Goal: Check status: Check status

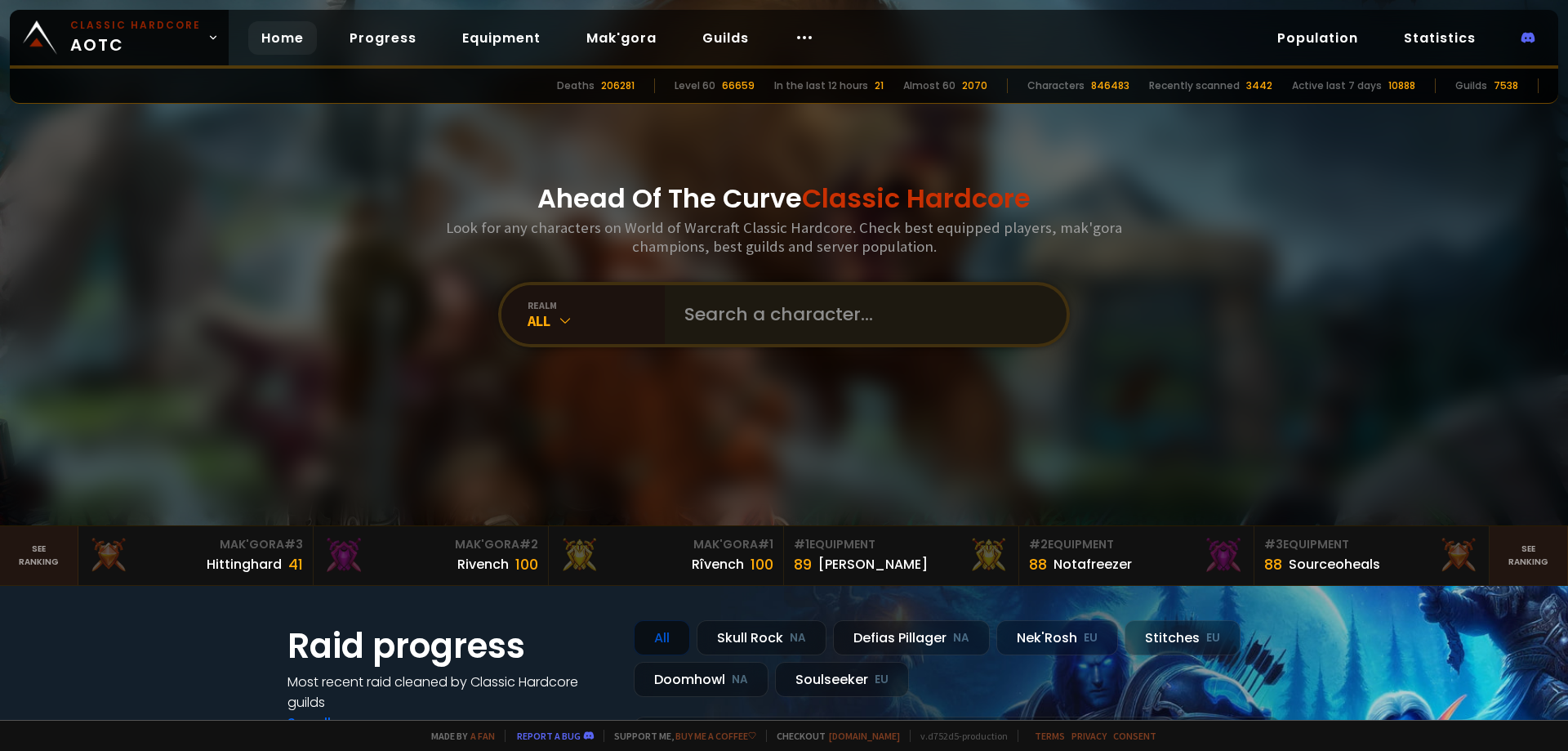
click at [665, 297] on div at bounding box center [866, 314] width 402 height 59
click at [714, 314] on input "text" at bounding box center [860, 314] width 372 height 59
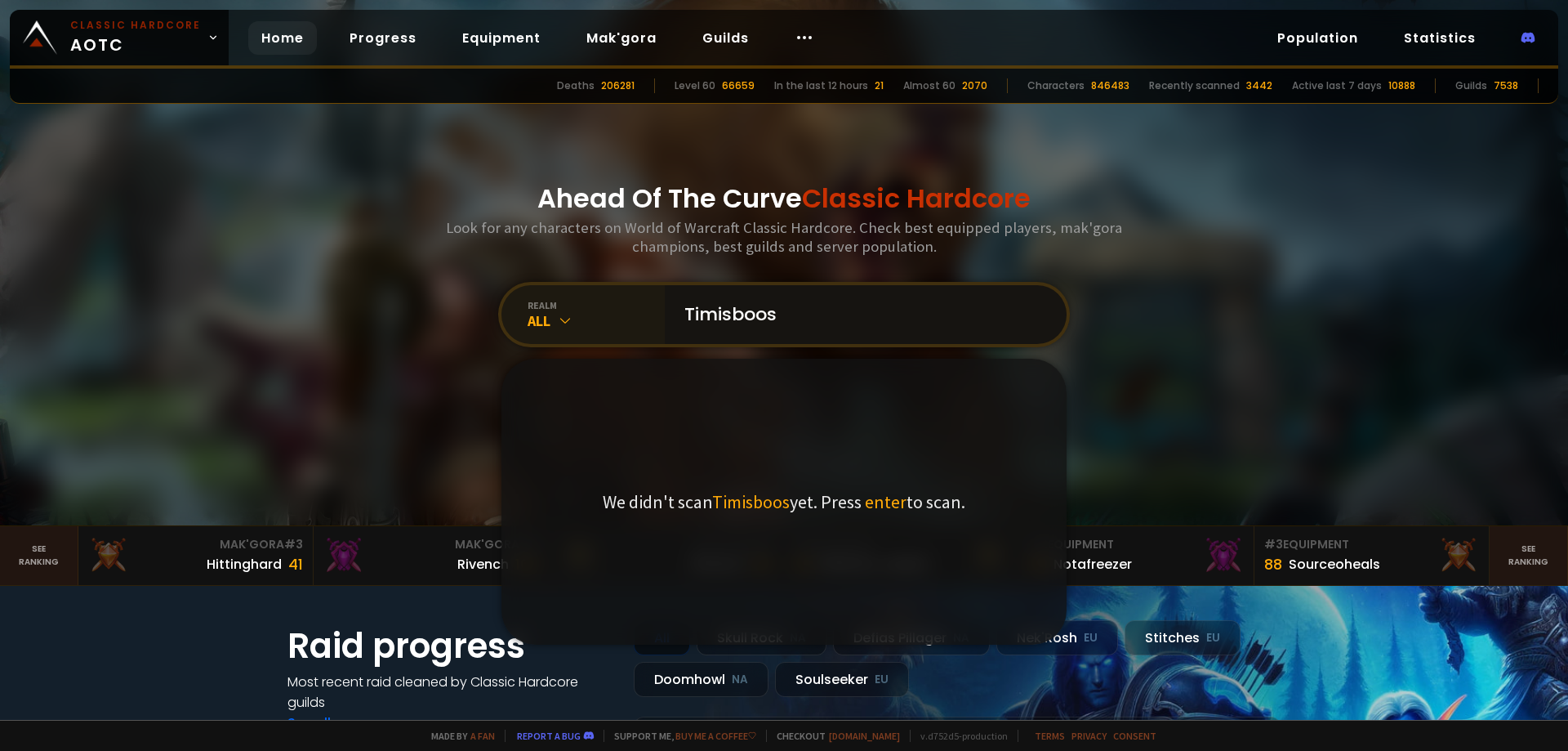
type input "Timisboos"
click at [566, 328] on icon at bounding box center [564, 320] width 16 height 16
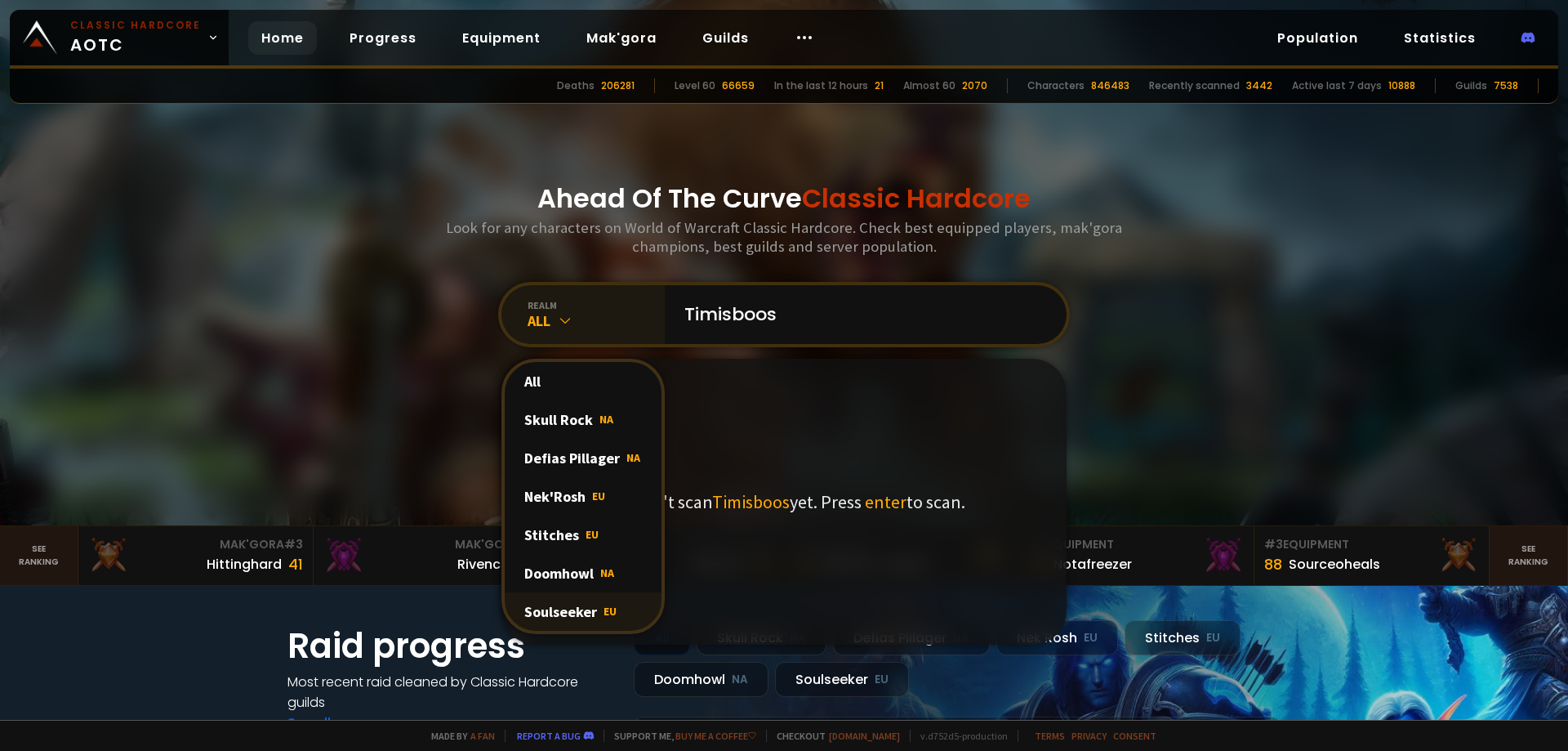
click at [570, 607] on div "Soulseeker EU" at bounding box center [583, 611] width 157 height 38
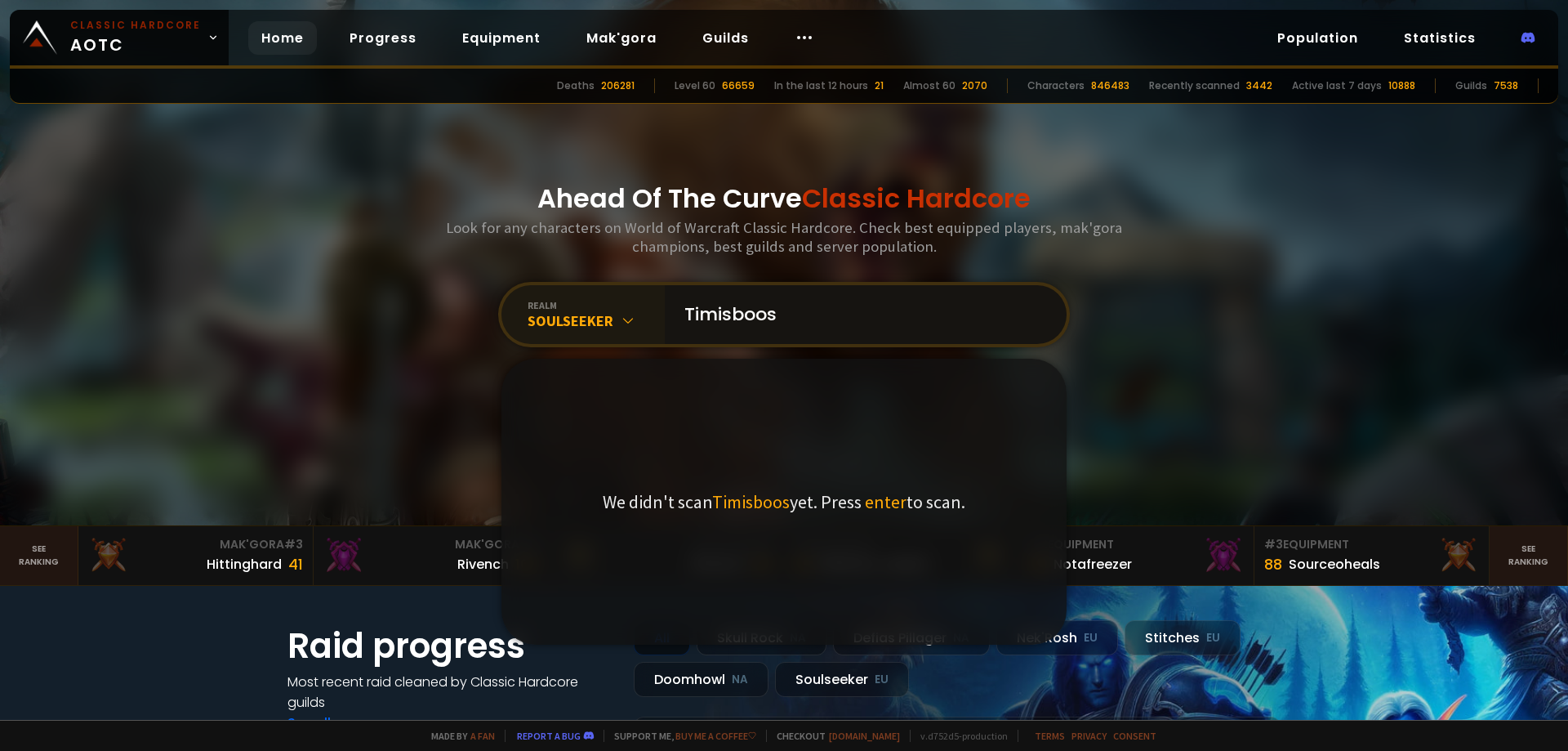
click at [792, 306] on input "Timisboos" at bounding box center [860, 314] width 372 height 59
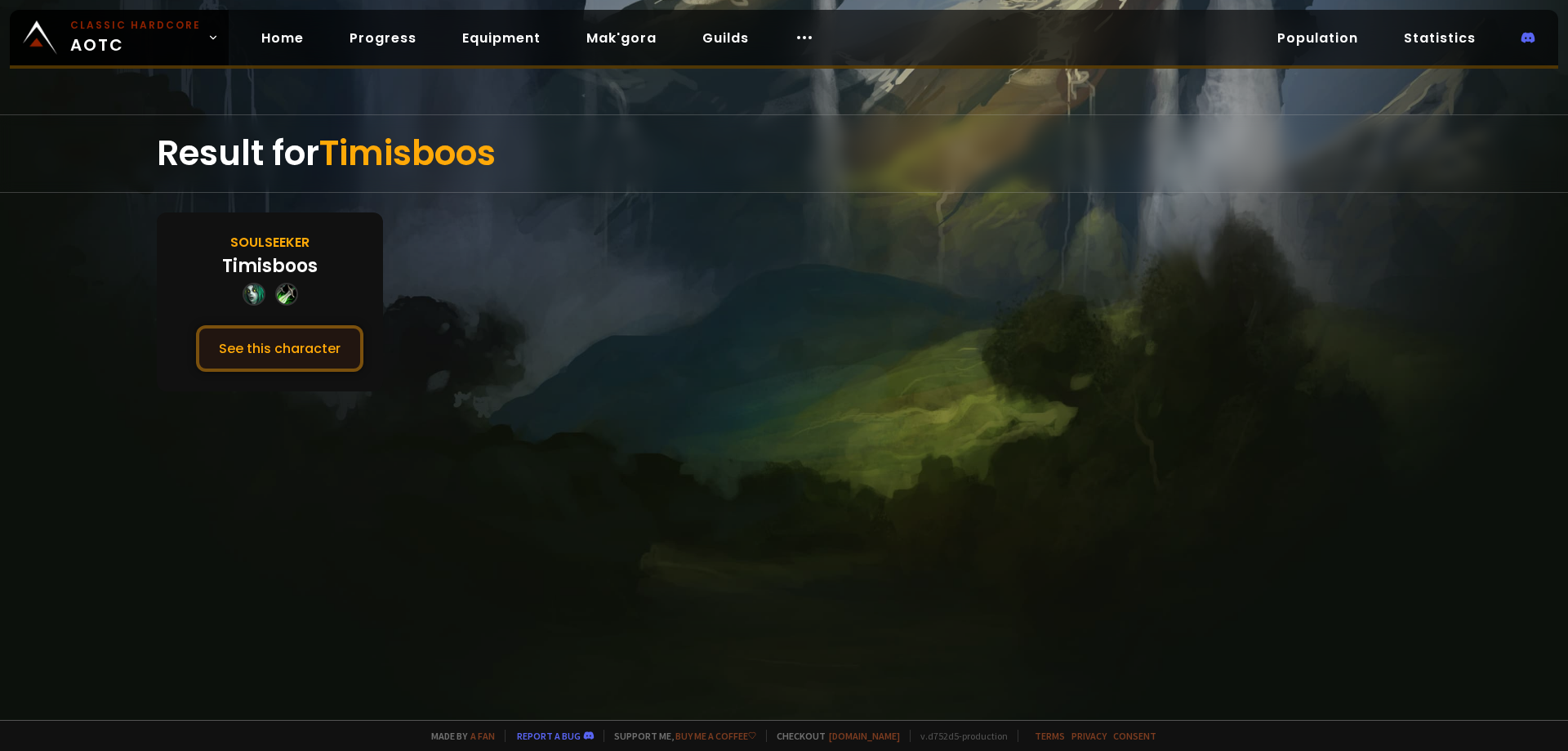
click at [309, 345] on button "See this character" at bounding box center [279, 348] width 167 height 47
